Goal: Answer question/provide support

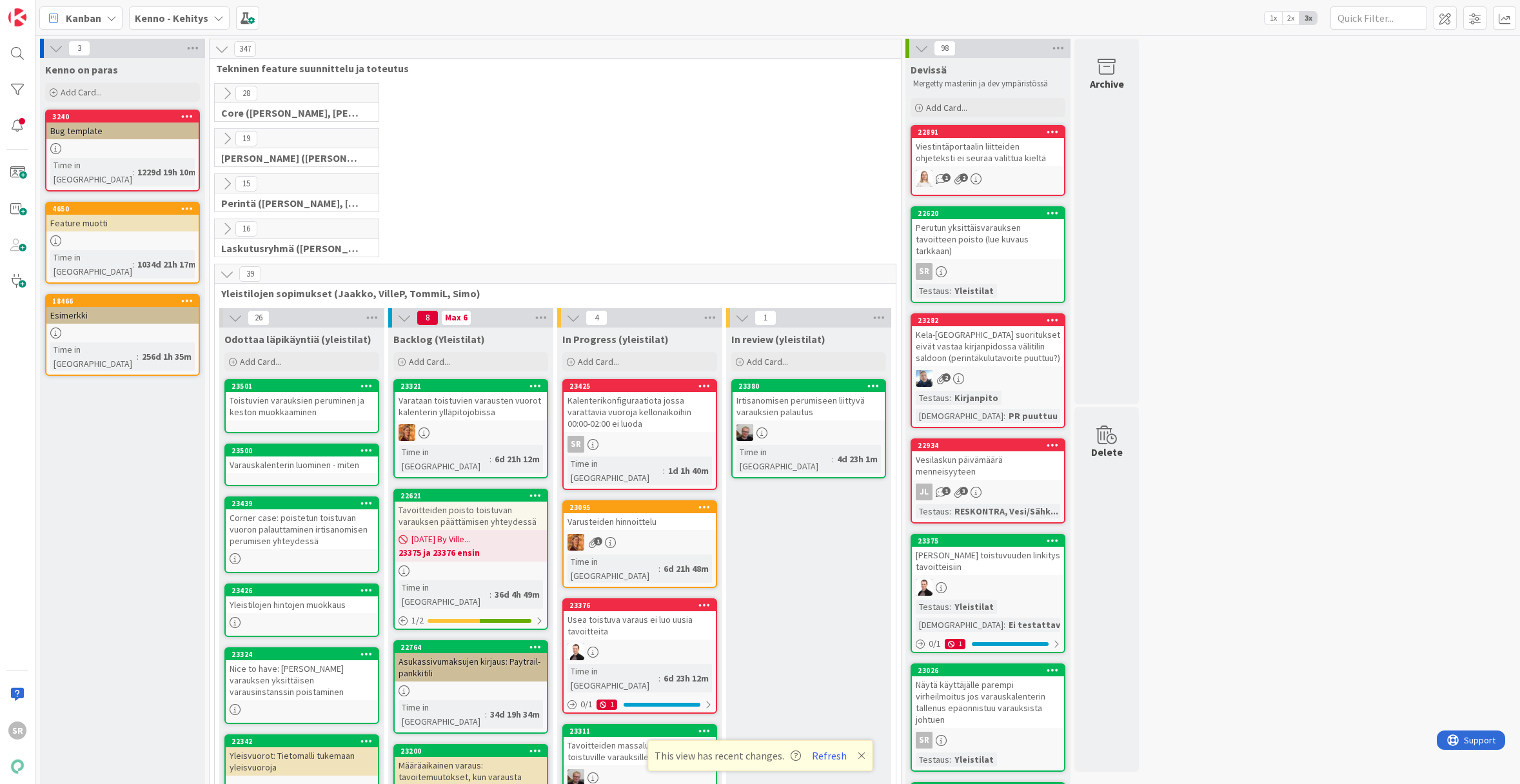
click at [669, 408] on div "Kalenterikonfiguraatiota jossa varattavia vuoroja kellonaikoihin 00:00-02:00 ei…" at bounding box center [639, 412] width 152 height 40
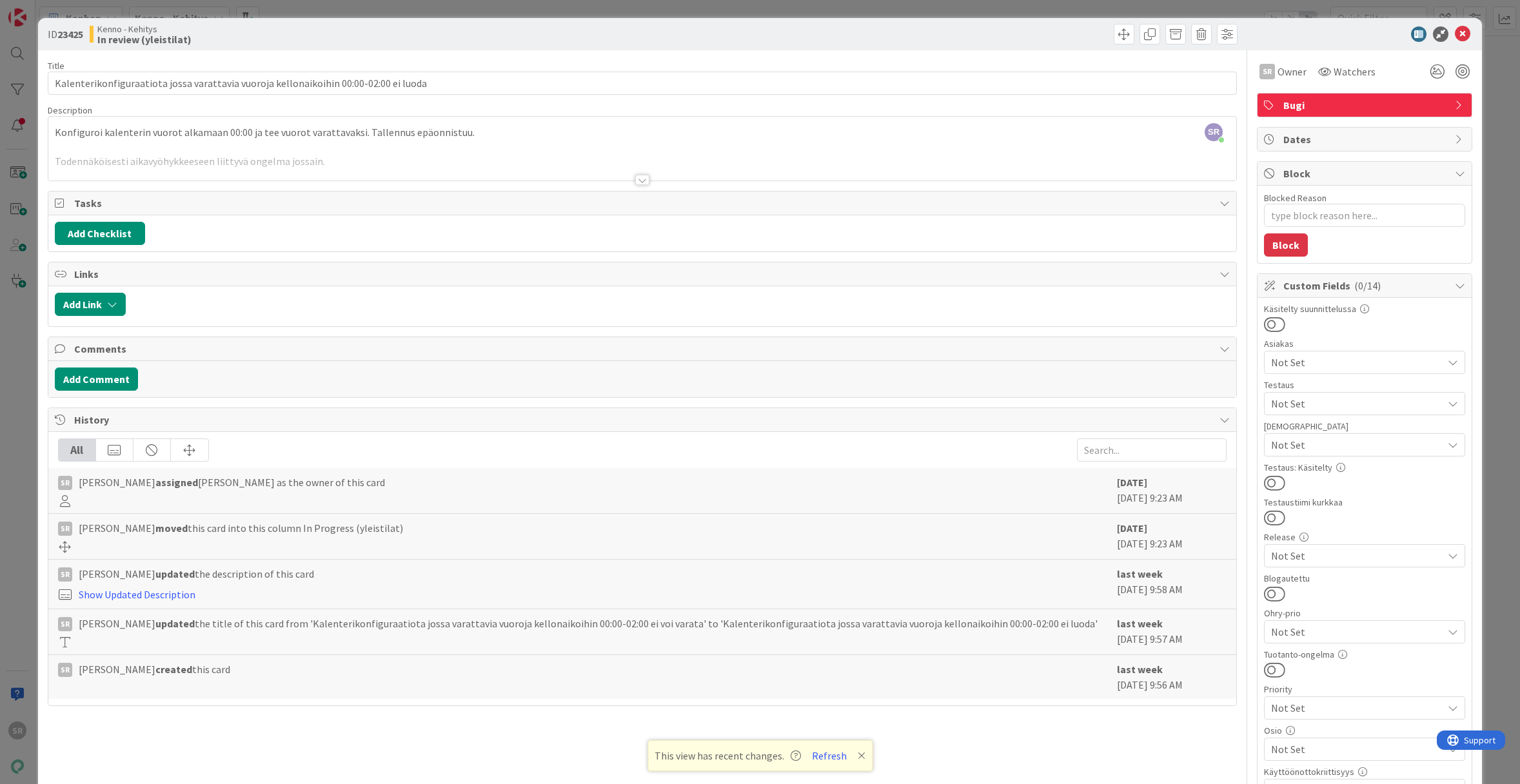
type textarea "x"
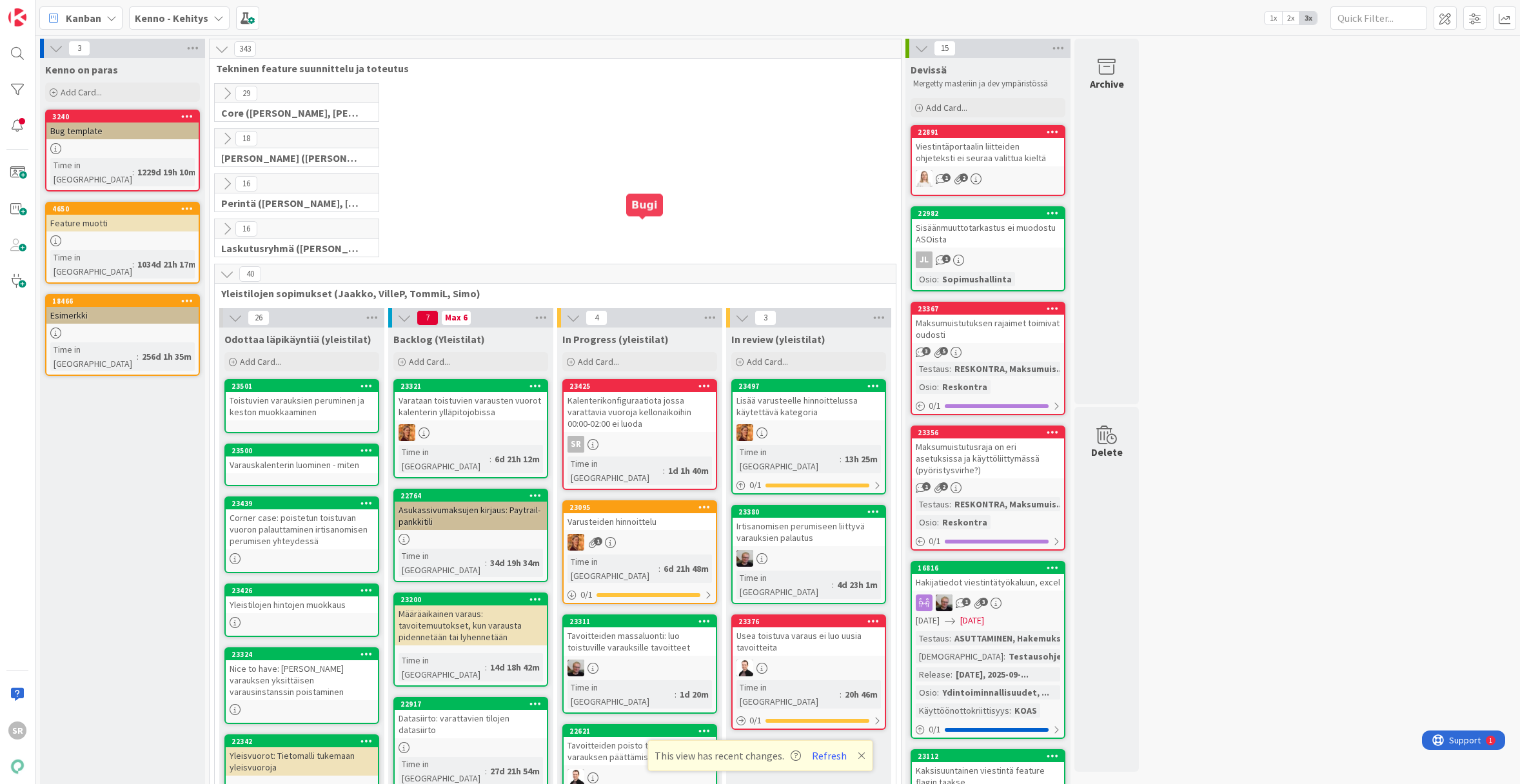
scroll to position [161, 0]
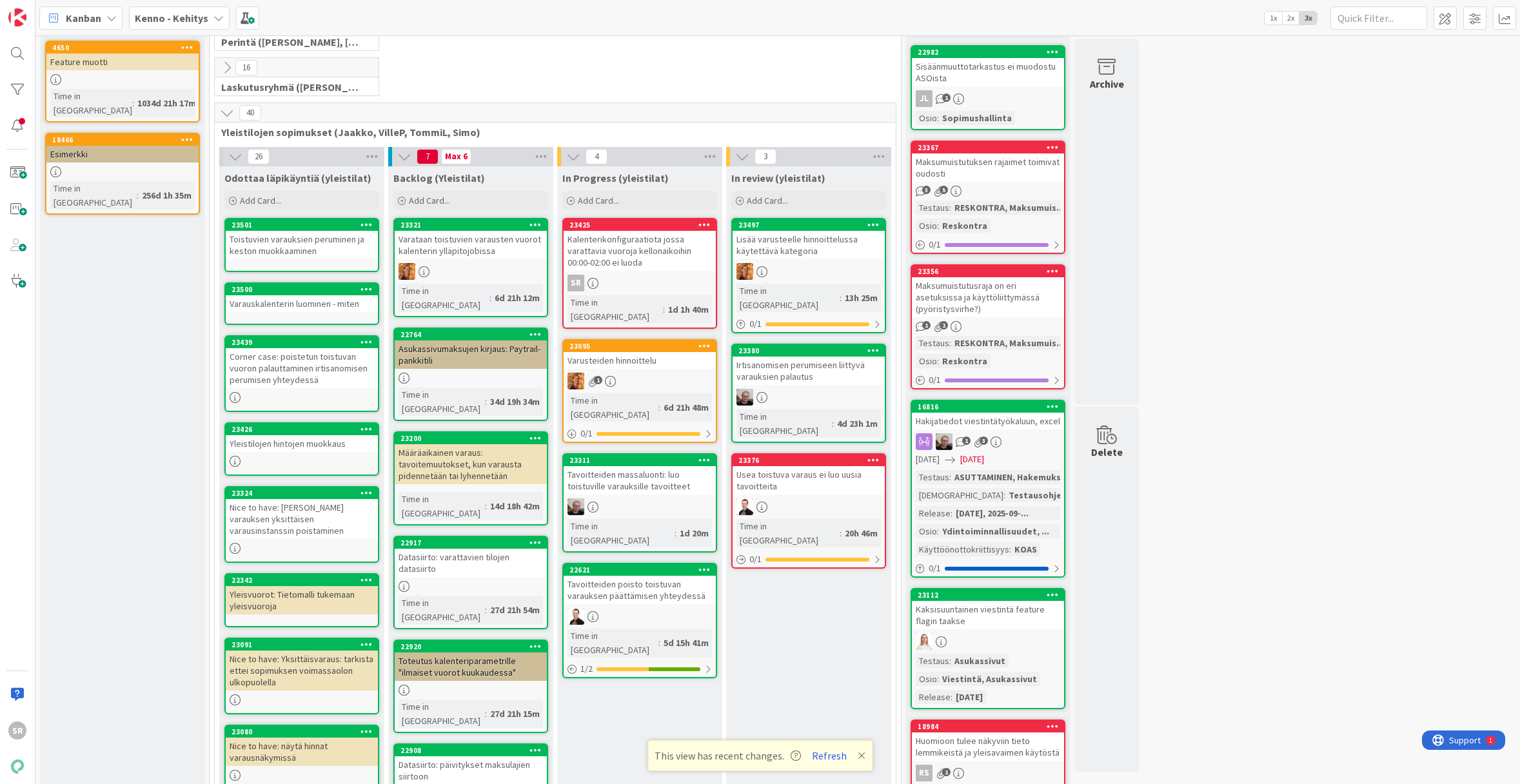
click at [635, 244] on div "Kalenterikonfiguraatiota jossa varattavia vuoroja kellonaikoihin 00:00-02:00 ei…" at bounding box center [639, 251] width 152 height 40
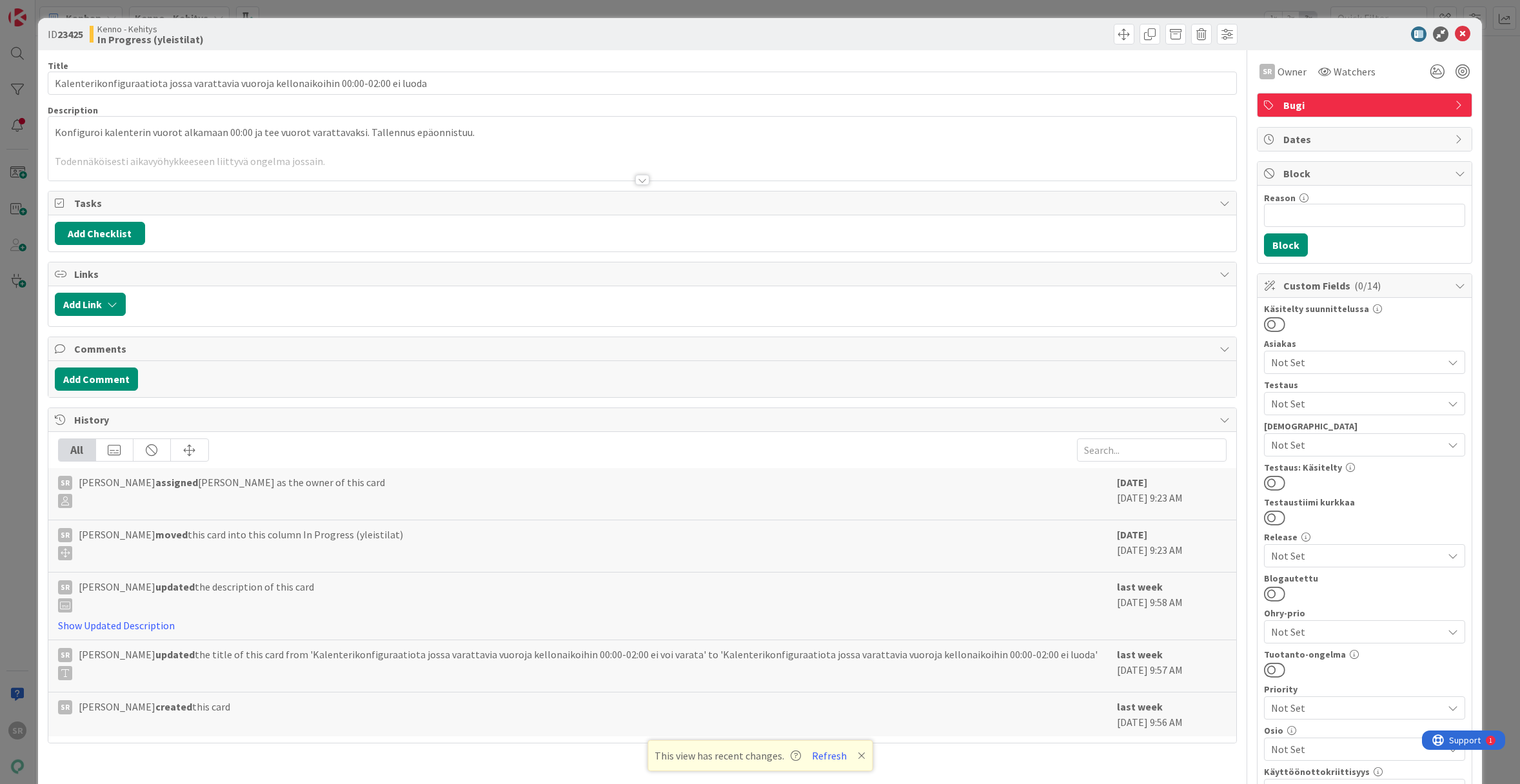
click at [567, 158] on div at bounding box center [643, 164] width 1188 height 33
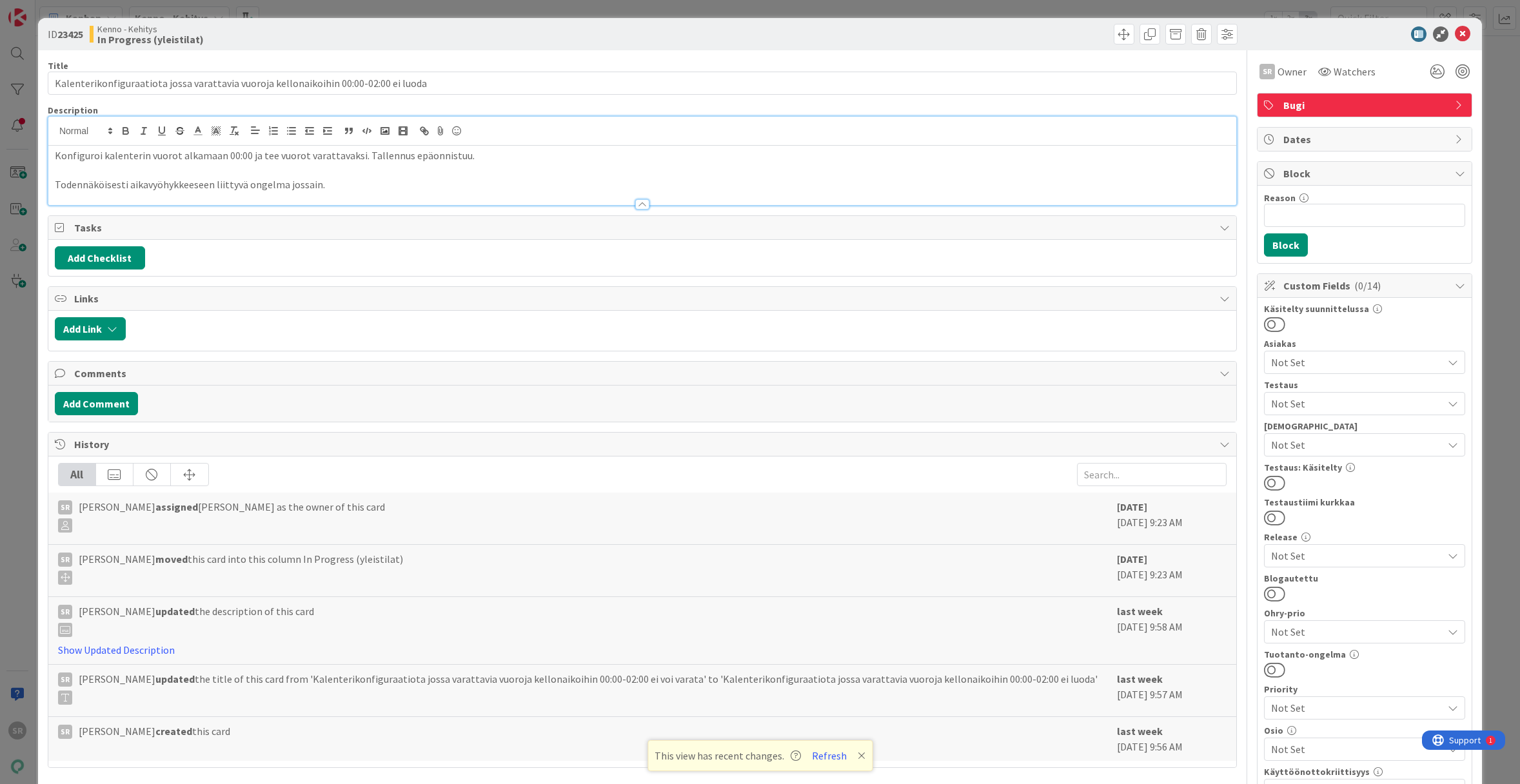
click at [570, 175] on p at bounding box center [642, 170] width 1175 height 15
click at [584, 185] on p "Todennäköisesti aikavyöhykkeeseen liittyvä ongelma jossain." at bounding box center [642, 184] width 1175 height 15
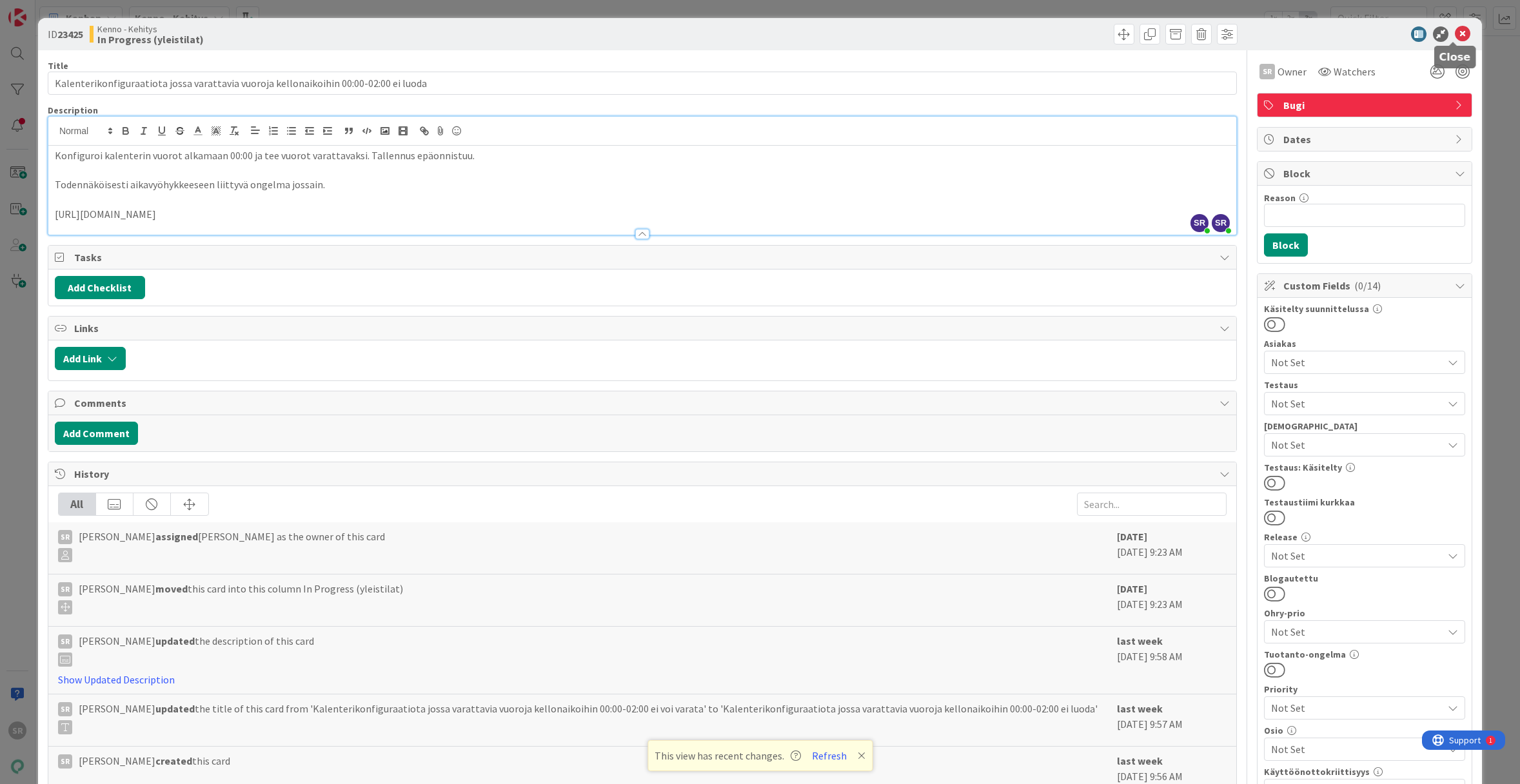
click at [1455, 37] on icon at bounding box center [1462, 34] width 15 height 15
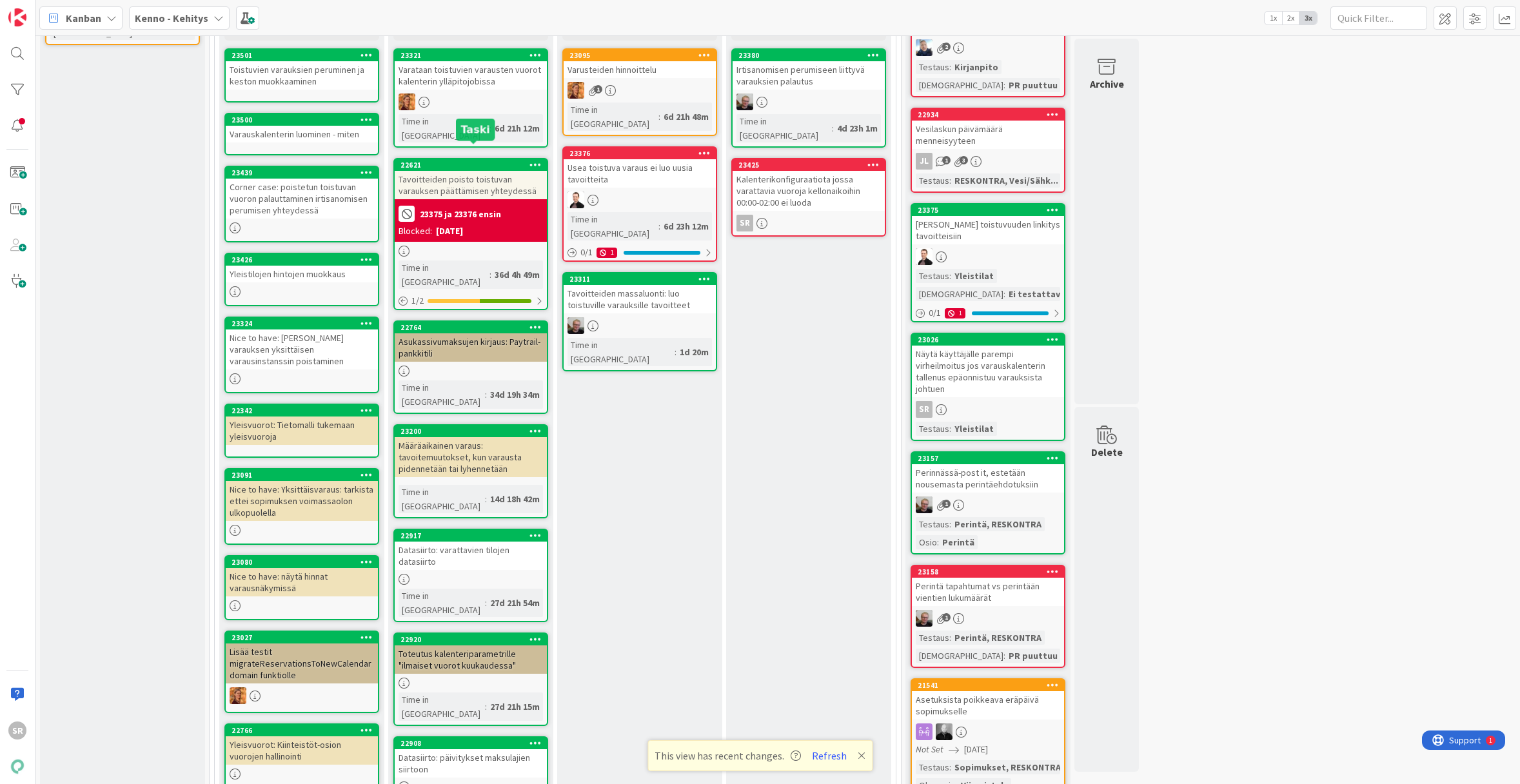
scroll to position [430, 0]
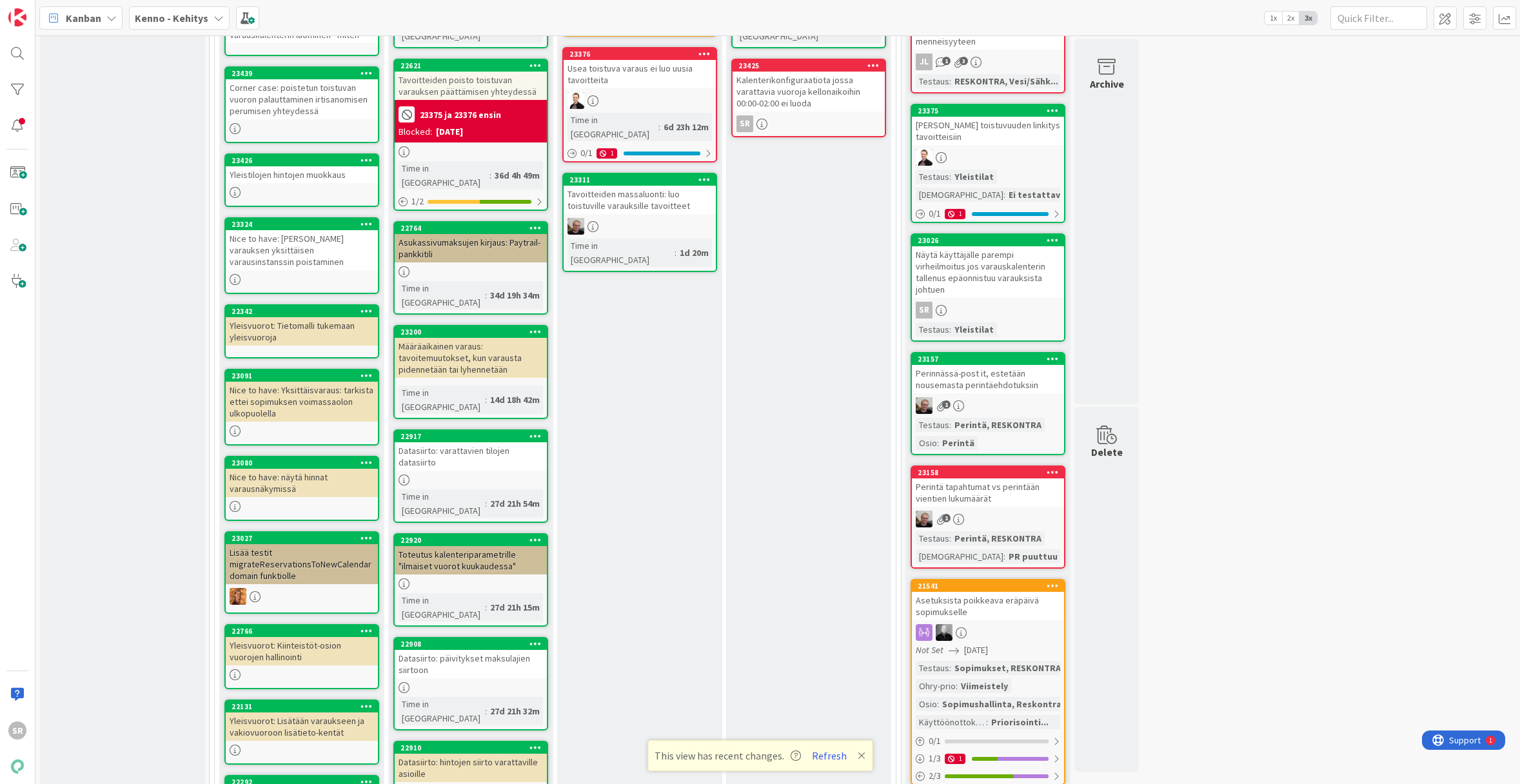
click at [459, 442] on div "Datasiirto: varattavien tilojen datasiirto" at bounding box center [470, 456] width 152 height 28
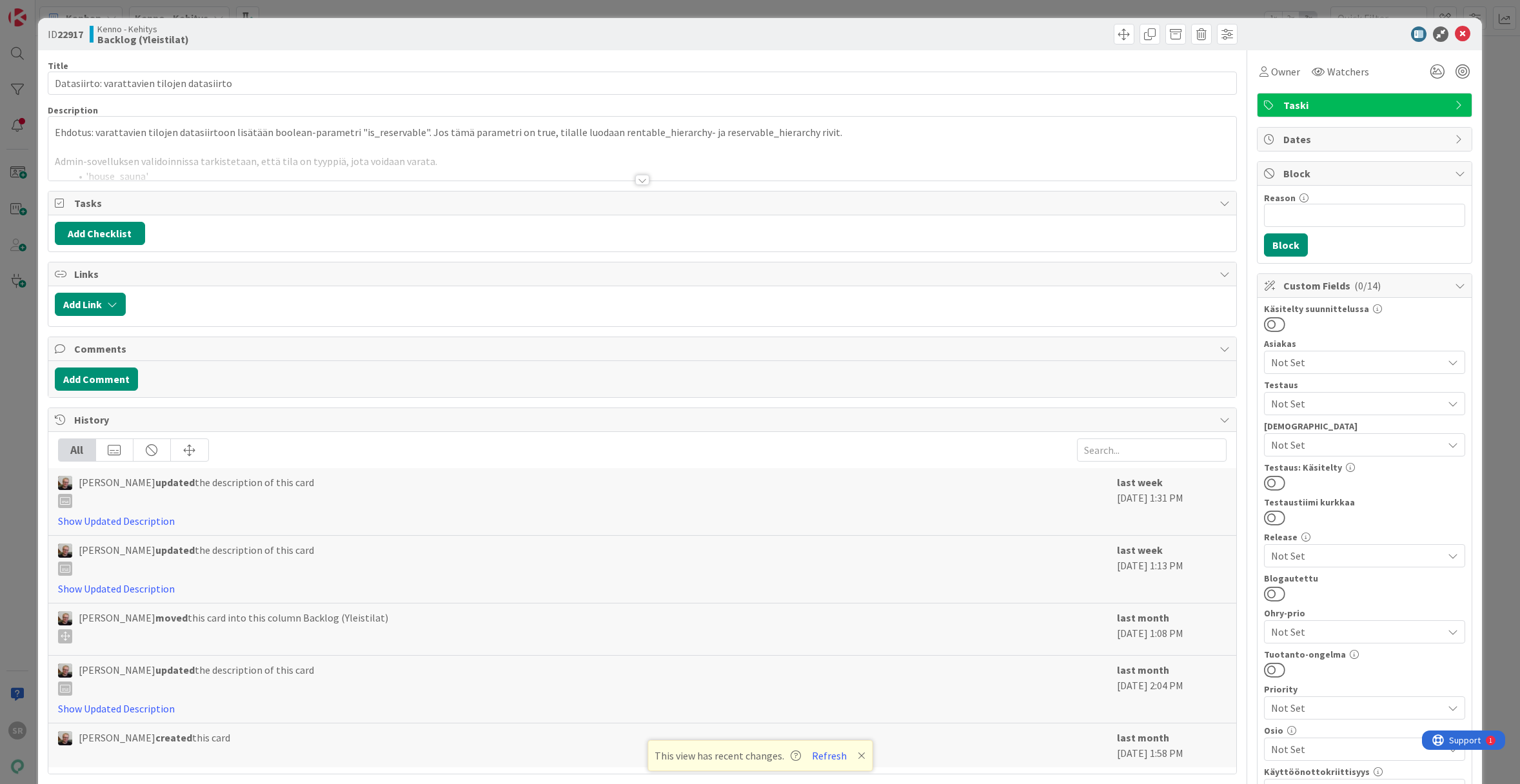
click at [636, 182] on div at bounding box center [642, 180] width 14 height 10
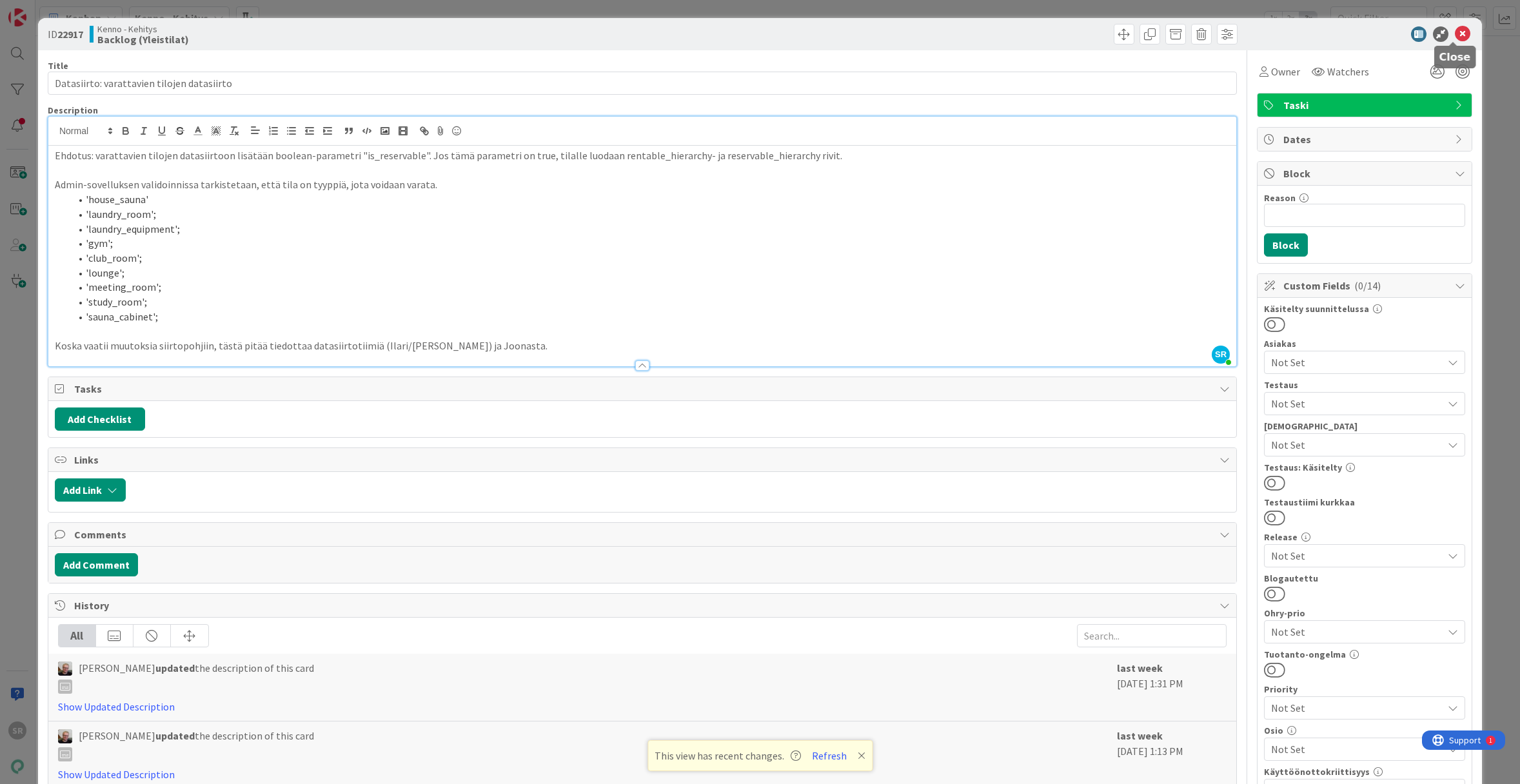
click at [1455, 33] on icon at bounding box center [1462, 34] width 15 height 15
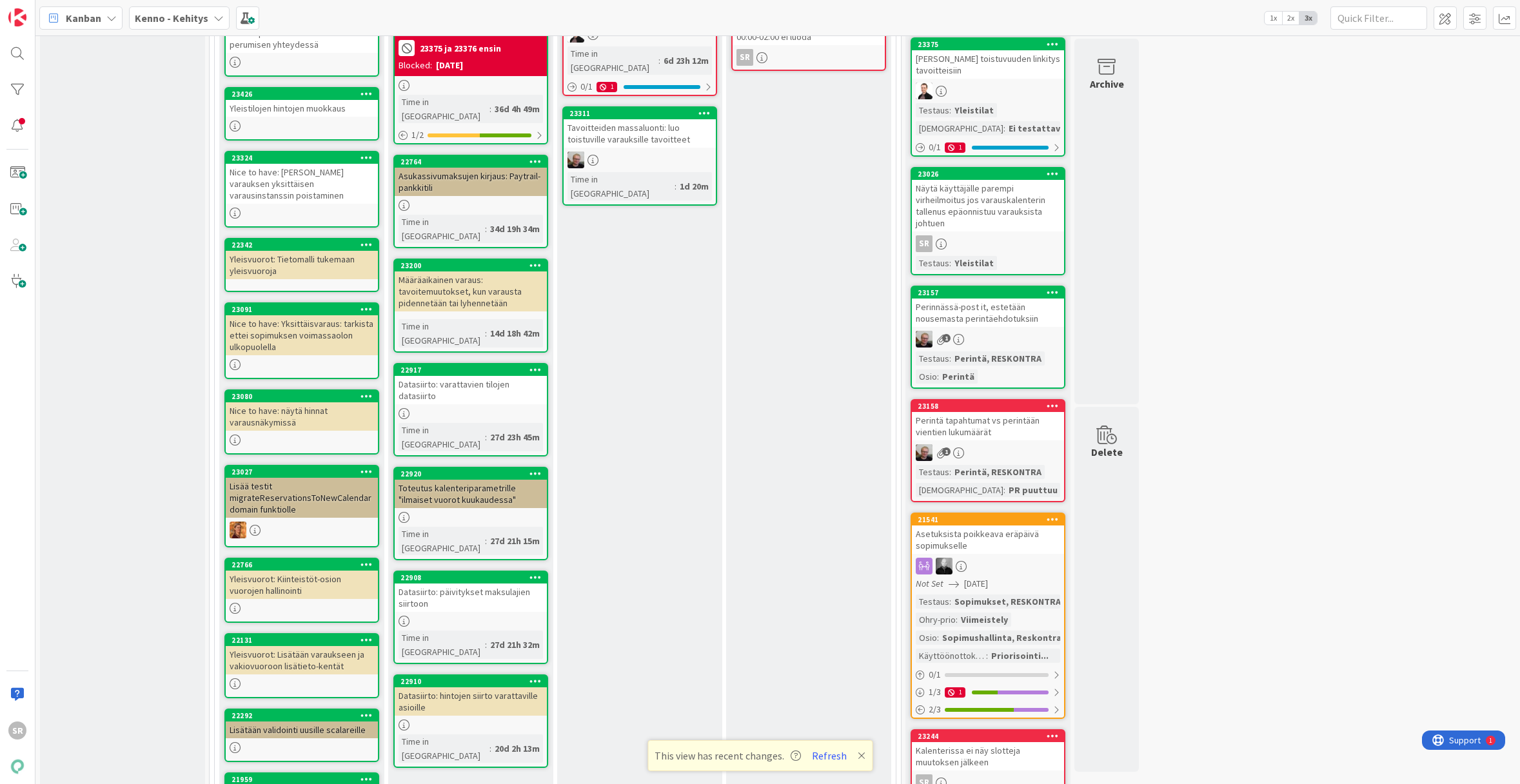
scroll to position [324, 0]
